Goal: Information Seeking & Learning: Check status

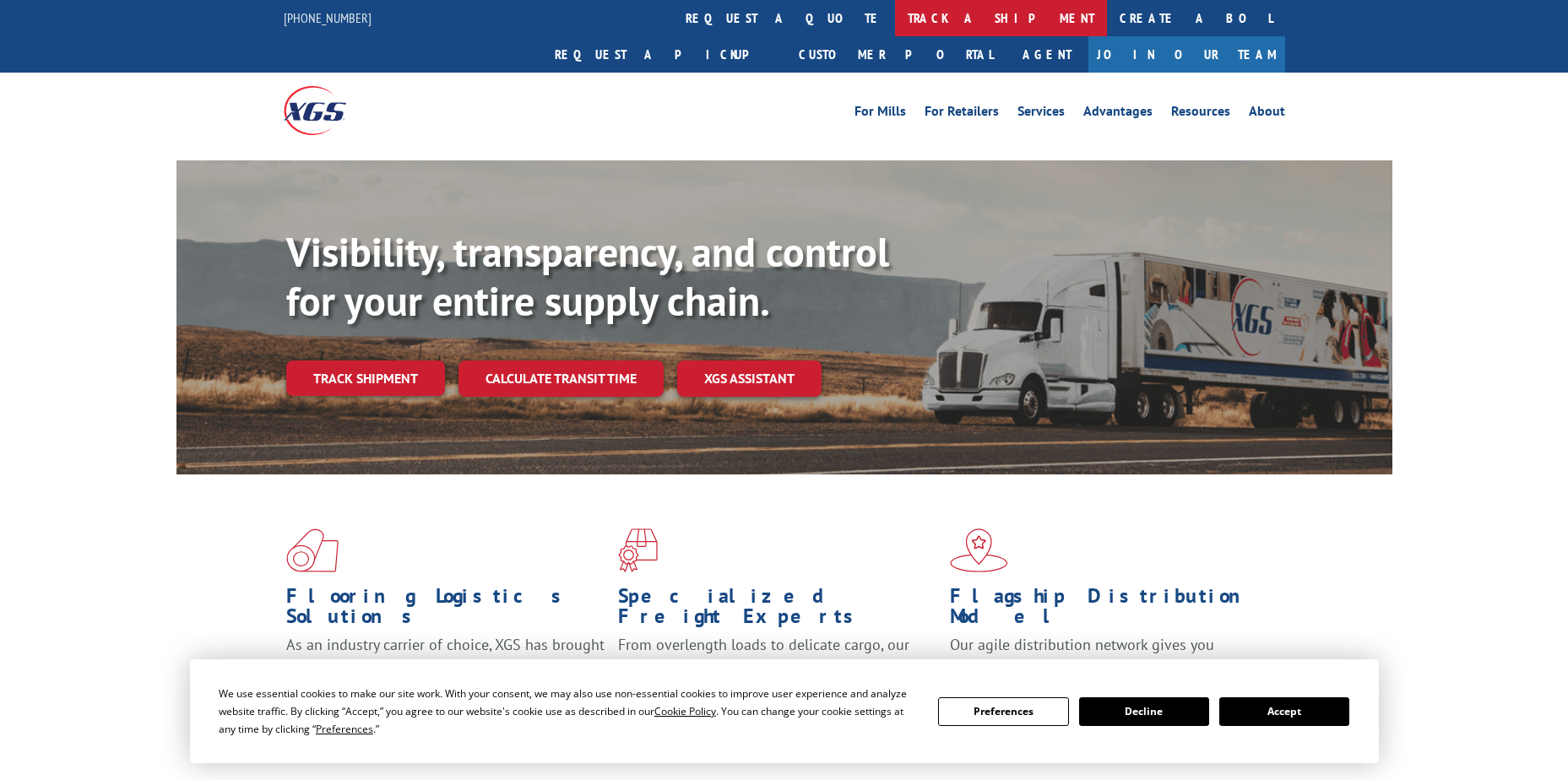
click at [894, 17] on link "track a shipment" at bounding box center [1000, 18] width 212 height 37
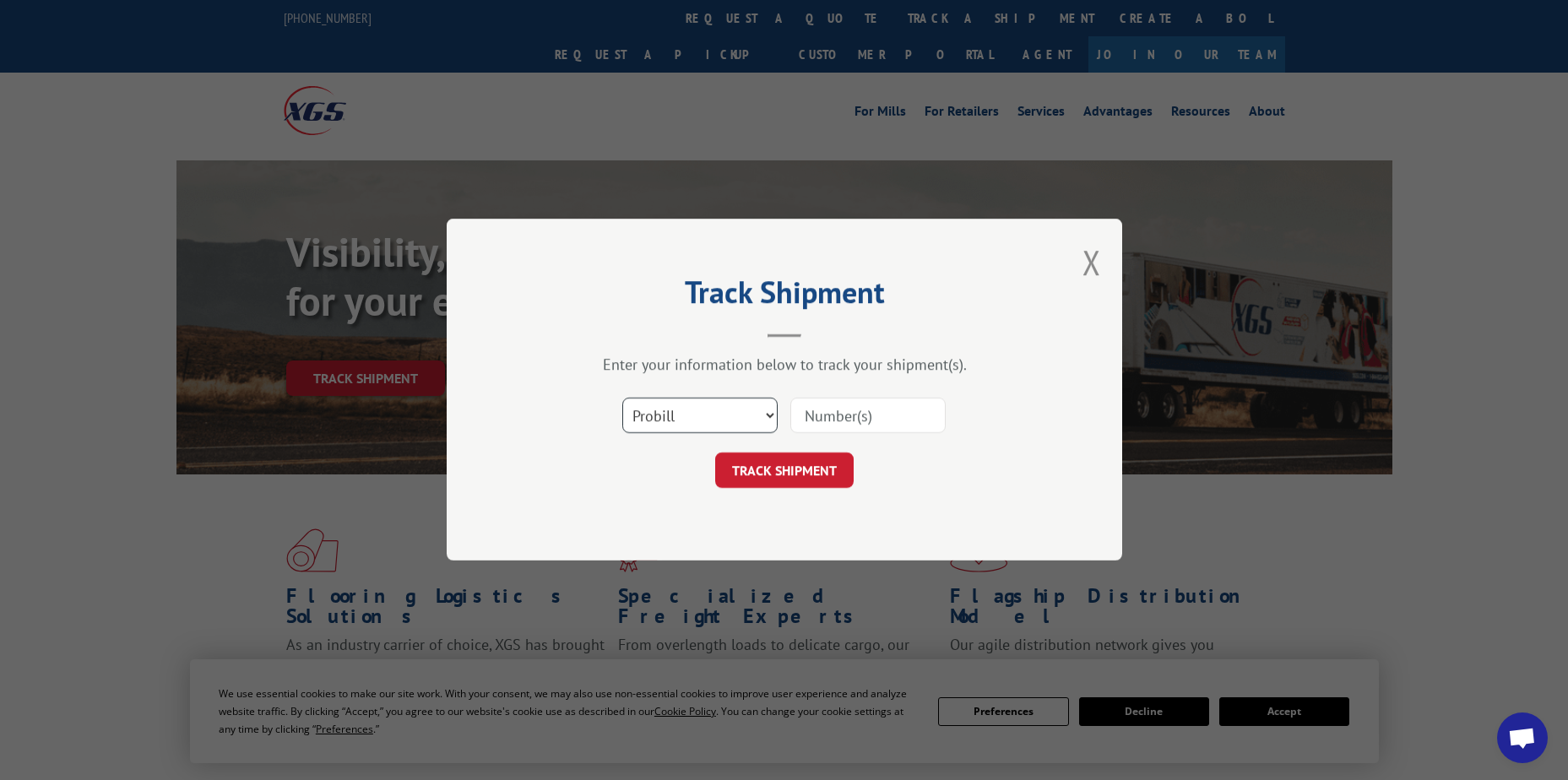
click at [708, 414] on select "Select category... Probill BOL PO" at bounding box center [700, 416] width 156 height 36
select select "po"
click at [623, 398] on select "Select category... Probill BOL PO" at bounding box center [700, 416] width 156 height 36
click at [796, 406] on input at bounding box center [868, 416] width 156 height 36
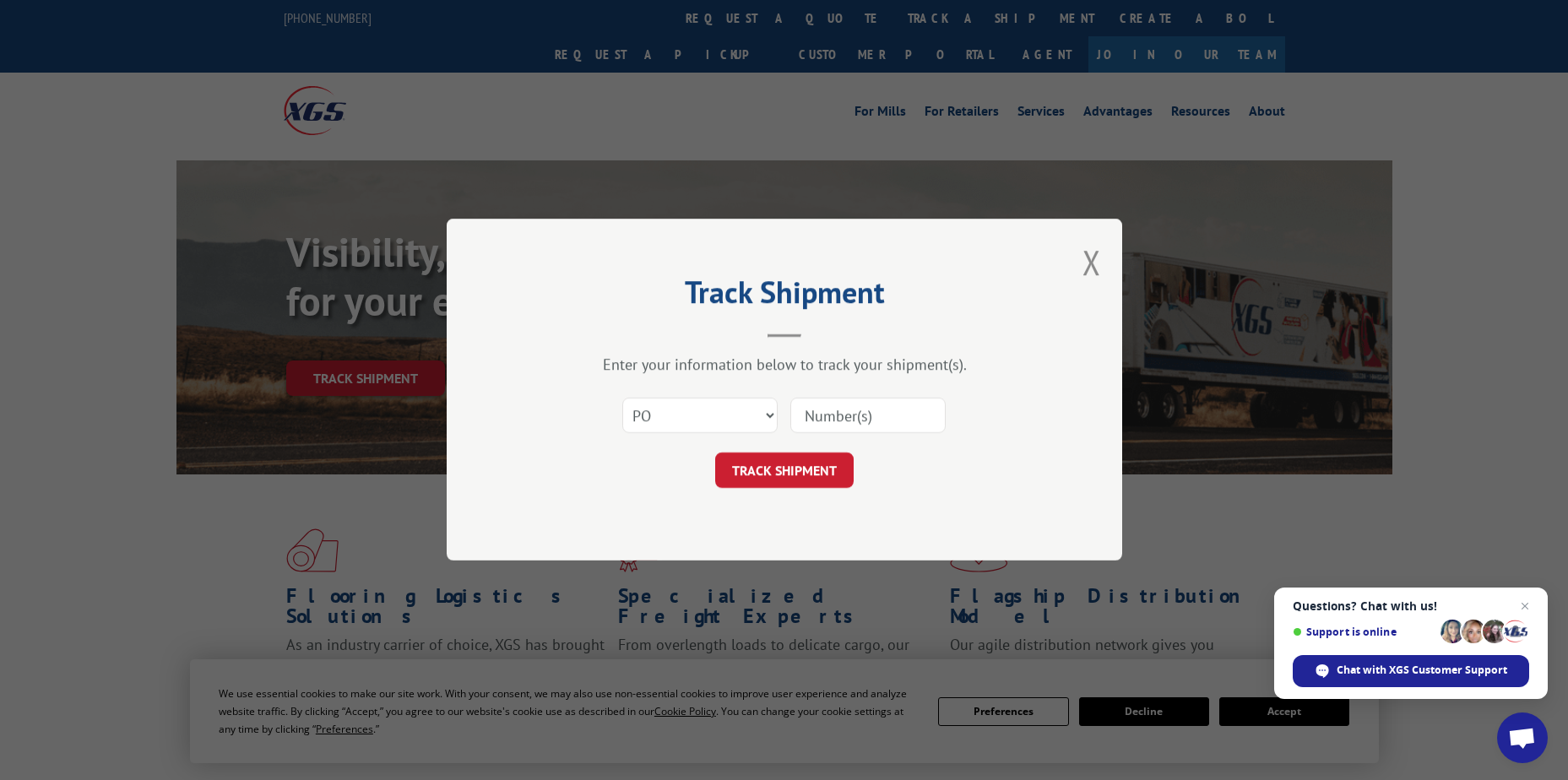
paste input "12536546"
type input "12536546"
click at [795, 473] on button "TRACK SHIPMENT" at bounding box center [784, 471] width 139 height 36
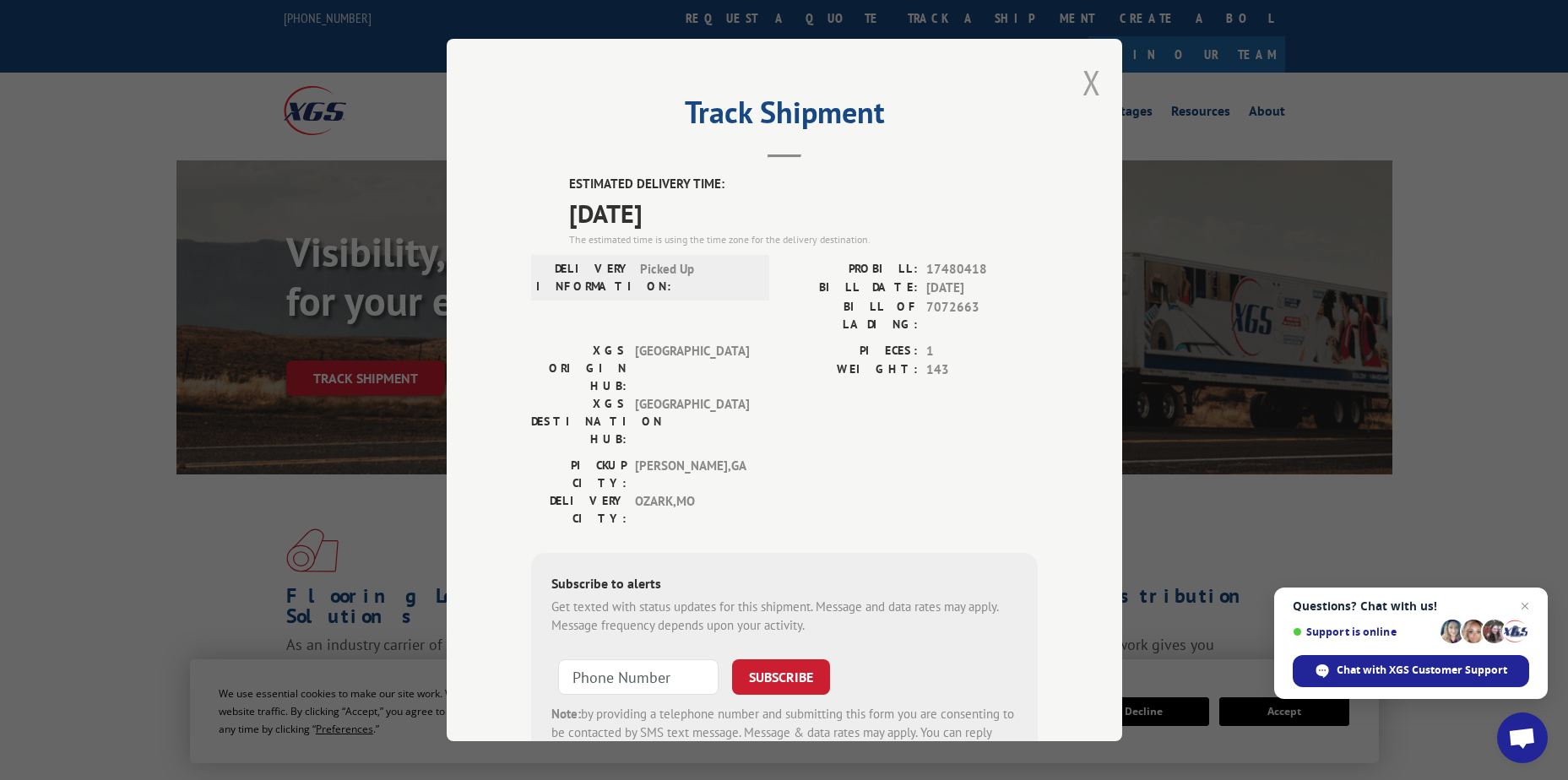
click at [1089, 82] on button "Close modal" at bounding box center [1091, 82] width 19 height 45
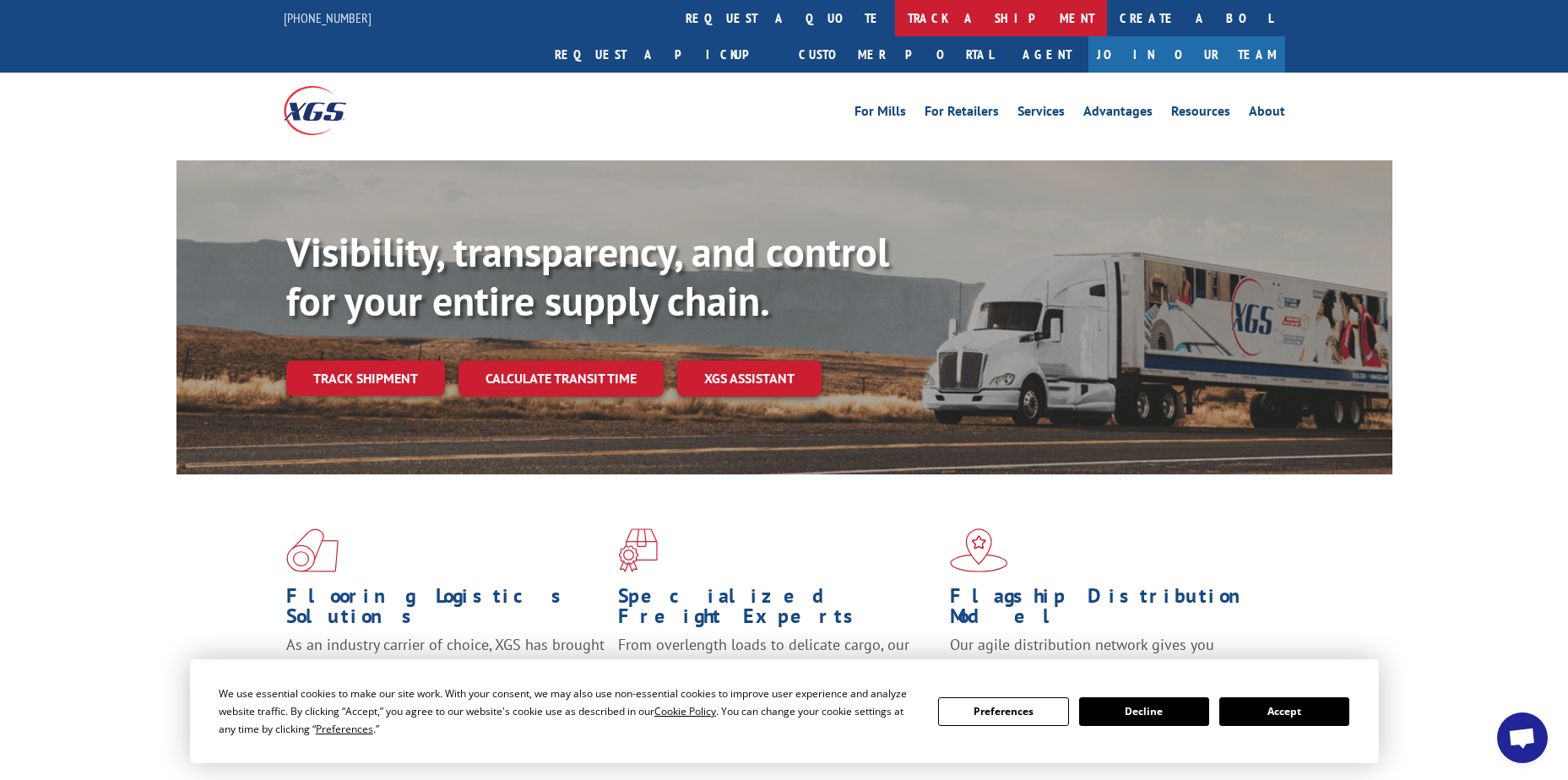
click at [894, 13] on link "track a shipment" at bounding box center [1000, 18] width 212 height 37
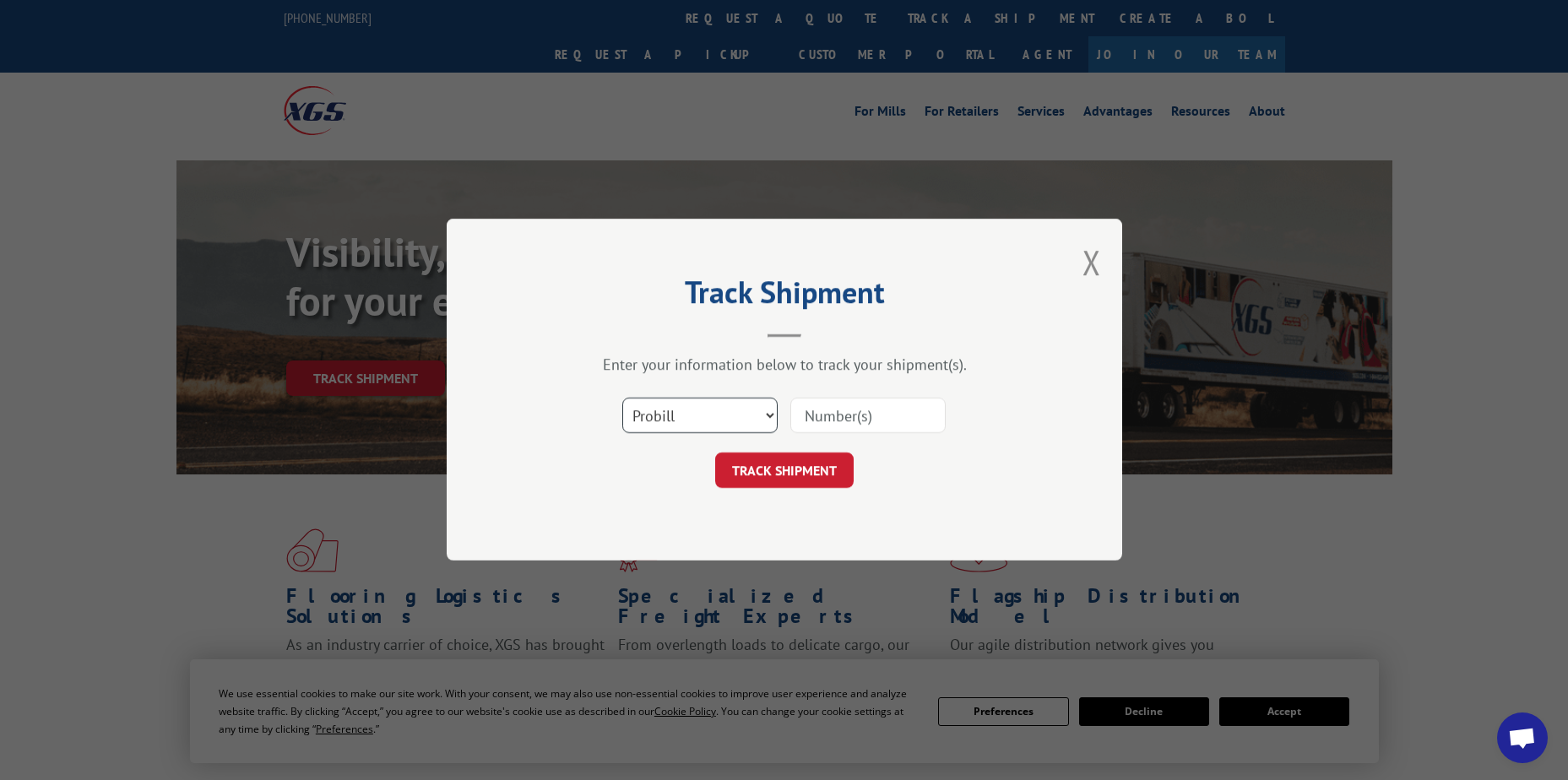
click at [734, 417] on select "Select category... Probill BOL PO" at bounding box center [700, 416] width 156 height 36
select select "po"
click at [623, 398] on select "Select category... Probill BOL PO" at bounding box center [700, 416] width 156 height 36
paste input "38541562"
type input "38541562"
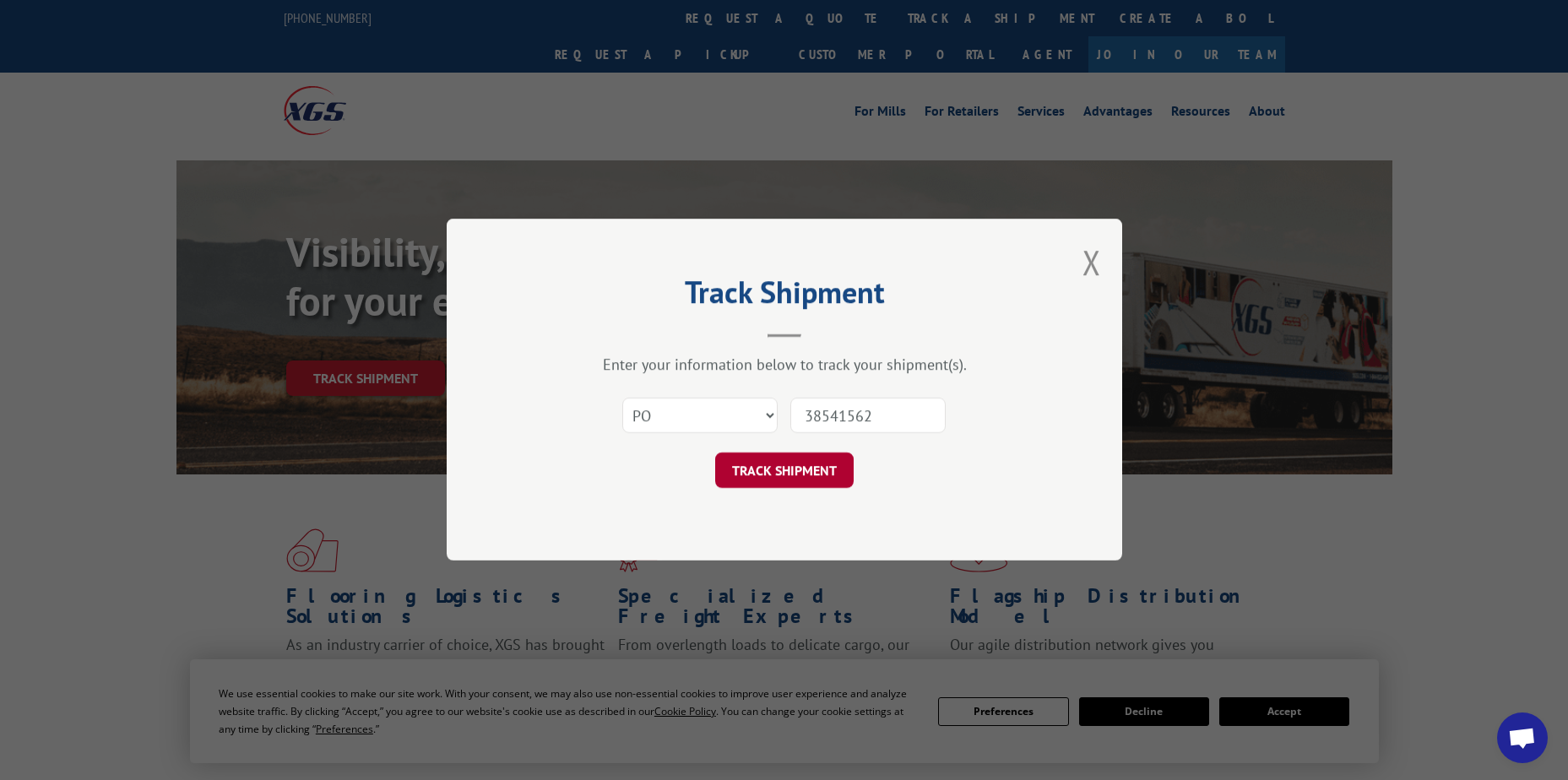
click at [804, 476] on button "TRACK SHIPMENT" at bounding box center [784, 471] width 139 height 36
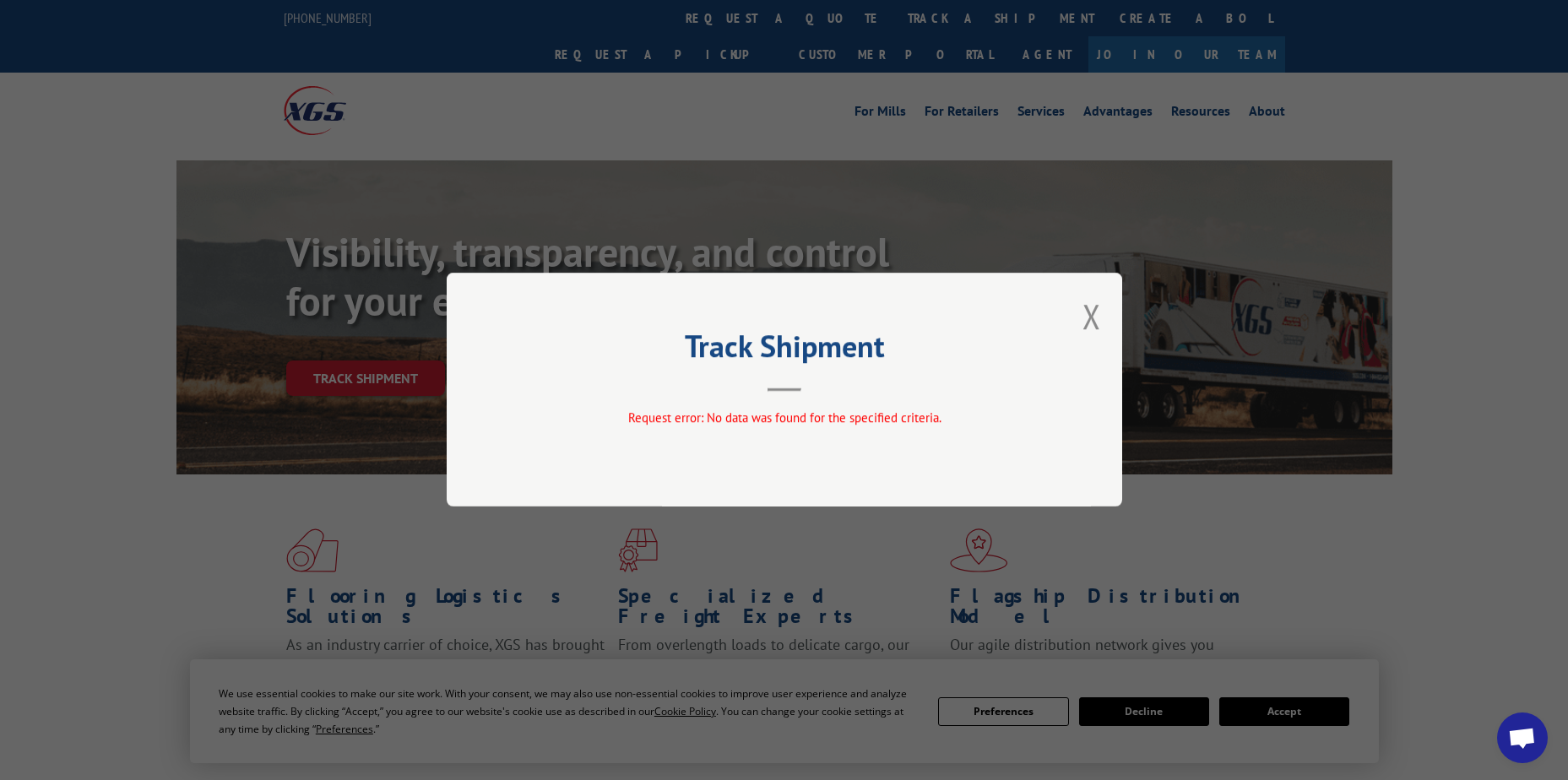
drag, startPoint x: 1089, startPoint y: 319, endPoint x: 1072, endPoint y: 297, distance: 27.8
click at [1089, 319] on button "Close modal" at bounding box center [1091, 316] width 19 height 45
